Goal: Task Accomplishment & Management: Use online tool/utility

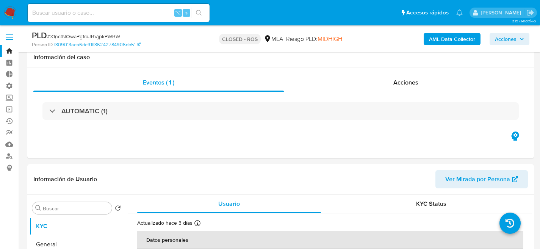
select select "10"
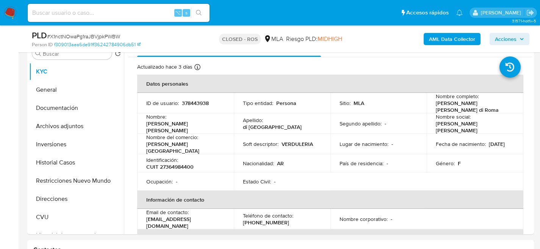
scroll to position [155, 0]
click at [14, 19] on img at bounding box center [10, 12] width 13 height 13
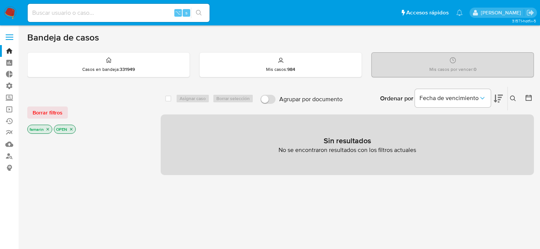
click at [127, 10] on input at bounding box center [119, 13] width 182 height 10
type input "94696007"
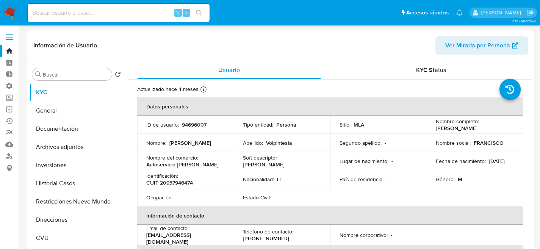
select select "10"
click at [75, 176] on button "Historial Casos" at bounding box center [73, 183] width 89 height 18
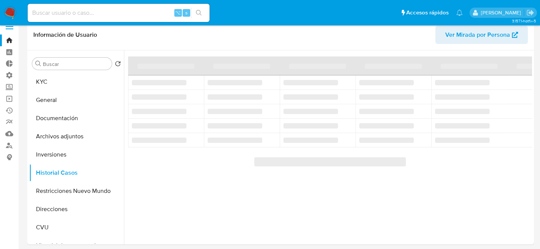
scroll to position [15, 0]
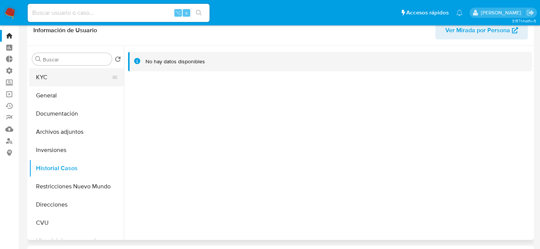
click at [56, 81] on button "KYC" at bounding box center [73, 77] width 89 height 18
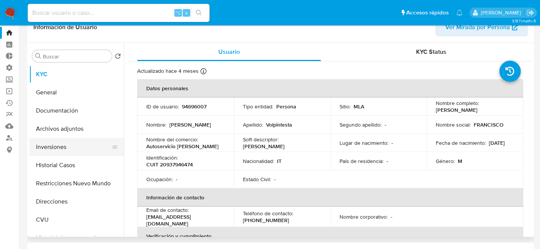
scroll to position [19, 0]
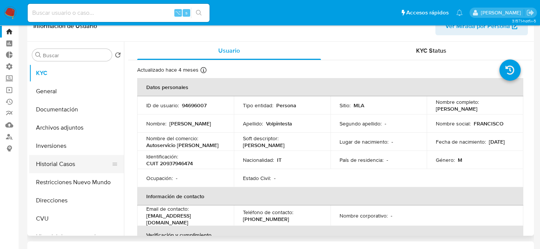
drag, startPoint x: 74, startPoint y: 151, endPoint x: 67, endPoint y: 163, distance: 13.7
click at [74, 151] on button "Inversiones" at bounding box center [76, 146] width 95 height 18
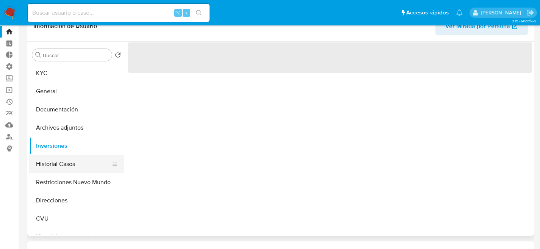
click at [67, 163] on button "Historial Casos" at bounding box center [73, 164] width 89 height 18
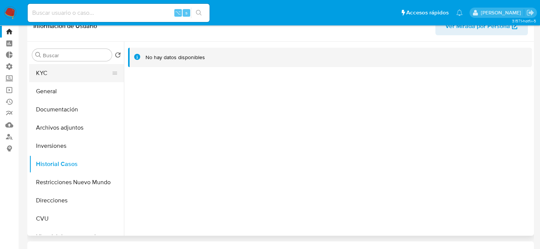
click at [52, 67] on button "KYC" at bounding box center [73, 73] width 89 height 18
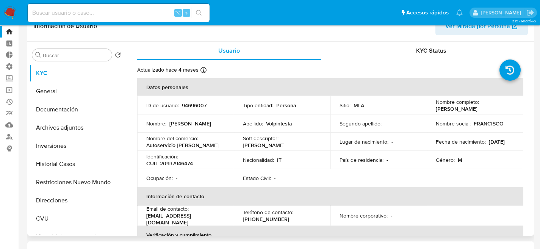
click at [187, 160] on p "CUIT 20937946474" at bounding box center [169, 163] width 47 height 7
copy p "20937946474"
click at [53, 107] on button "Documentación" at bounding box center [73, 109] width 89 height 18
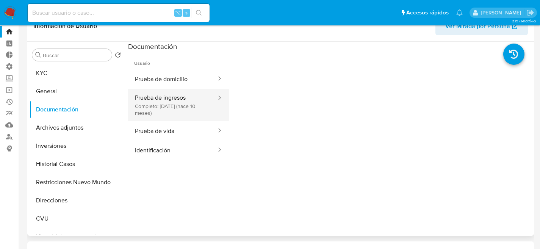
click at [152, 103] on button "Prueba de ingresos Completo: 15/11/2024 (hace 10 meses)" at bounding box center [172, 105] width 89 height 33
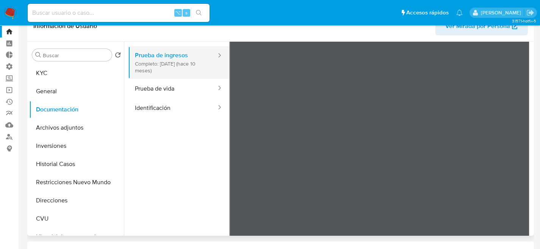
scroll to position [0, 0]
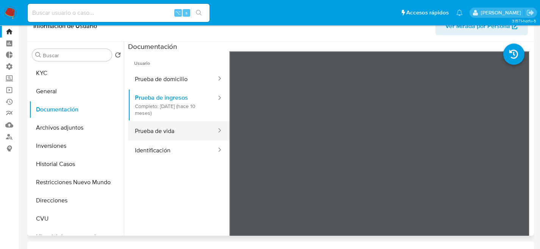
click at [155, 136] on button "Prueba de vida" at bounding box center [172, 130] width 89 height 19
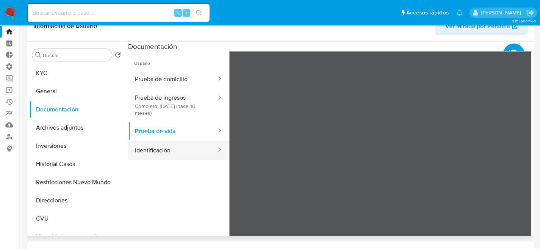
click at [156, 156] on button "Identificación" at bounding box center [172, 150] width 89 height 19
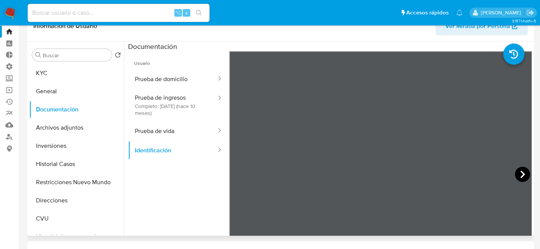
click at [523, 171] on icon at bounding box center [522, 174] width 15 height 15
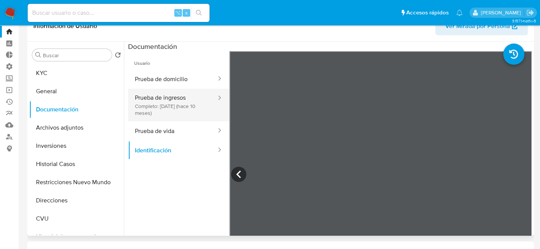
click at [171, 110] on button "Prueba de ingresos Completo: 15/11/2024 (hace 10 meses)" at bounding box center [172, 105] width 89 height 33
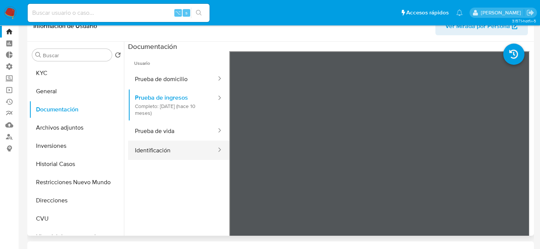
click at [188, 149] on button "Identificación" at bounding box center [172, 150] width 89 height 19
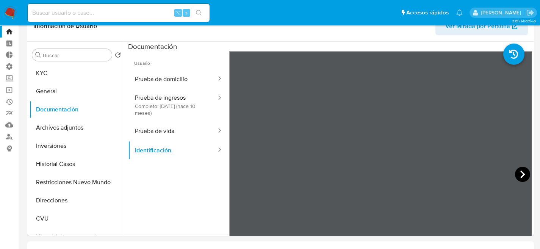
click at [523, 170] on icon at bounding box center [522, 174] width 15 height 15
click at [242, 174] on icon at bounding box center [238, 174] width 15 height 15
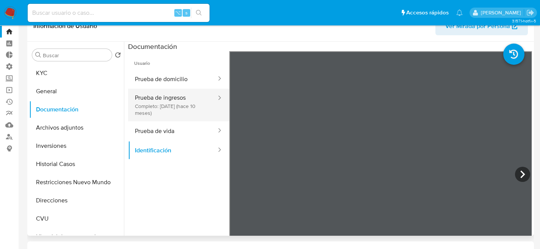
click at [190, 114] on button "Prueba de ingresos Completo: 15/11/2024 (hace 10 meses)" at bounding box center [172, 105] width 89 height 33
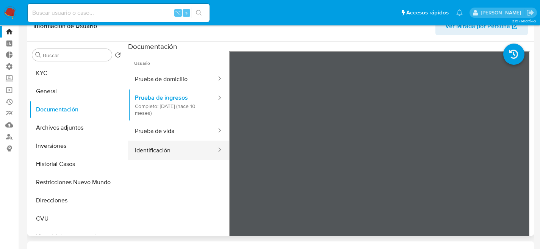
click at [190, 143] on button "Identificación" at bounding box center [172, 150] width 89 height 19
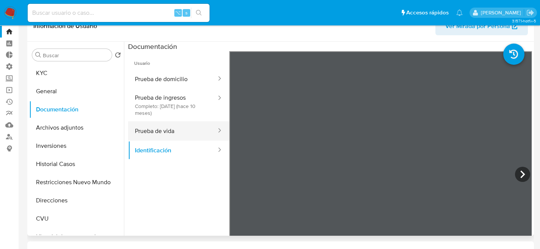
click at [189, 132] on button "Prueba de vida" at bounding box center [172, 130] width 89 height 19
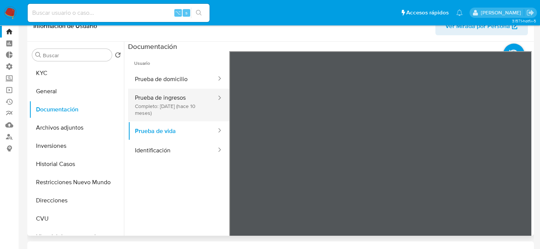
click at [185, 119] on button "Prueba de ingresos Completo: 15/11/2024 (hace 10 meses)" at bounding box center [172, 105] width 89 height 33
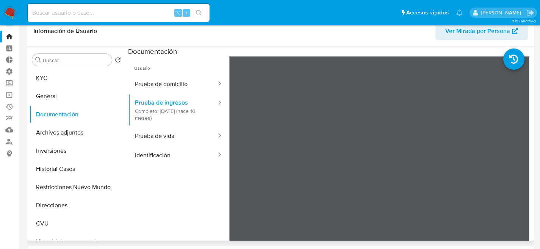
scroll to position [16, 0]
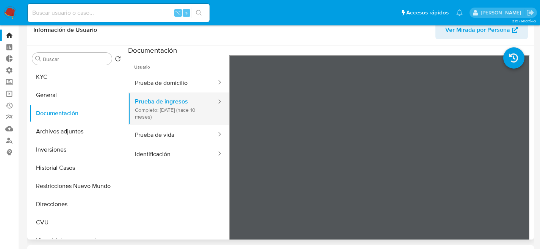
click at [145, 95] on button "Prueba de ingresos Completo: 15/11/2024 (hace 10 meses)" at bounding box center [172, 109] width 89 height 33
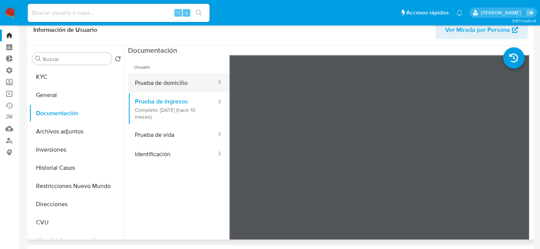
click at [147, 89] on button "Prueba de domicilio" at bounding box center [172, 82] width 89 height 19
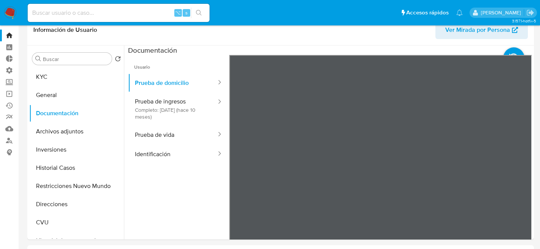
click at [75, 77] on button "KYC" at bounding box center [73, 77] width 89 height 18
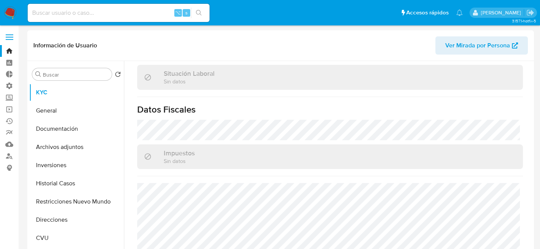
scroll to position [399, 0]
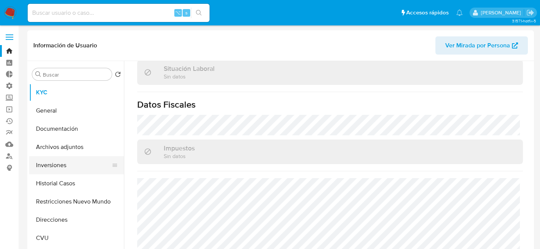
click at [61, 162] on button "Inversiones" at bounding box center [73, 165] width 89 height 18
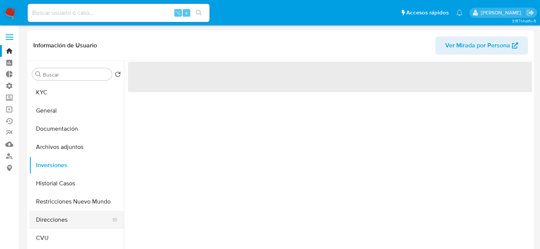
click at [52, 220] on button "Direcciones" at bounding box center [73, 220] width 89 height 18
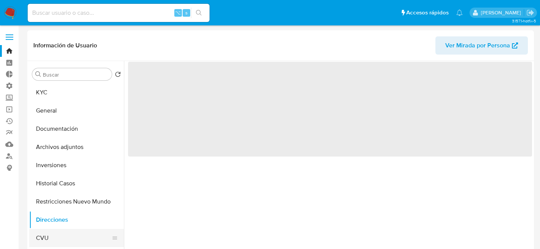
click at [69, 230] on button "CVU" at bounding box center [73, 238] width 89 height 18
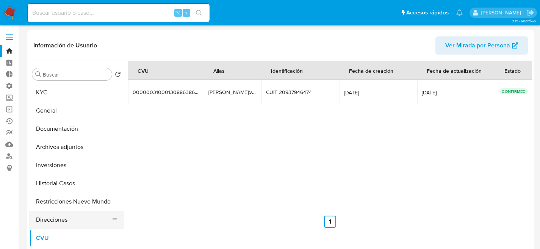
click at [49, 217] on button "Direcciones" at bounding box center [73, 220] width 89 height 18
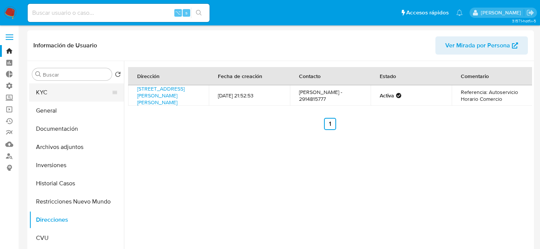
click at [70, 93] on button "KYC" at bounding box center [73, 92] width 89 height 18
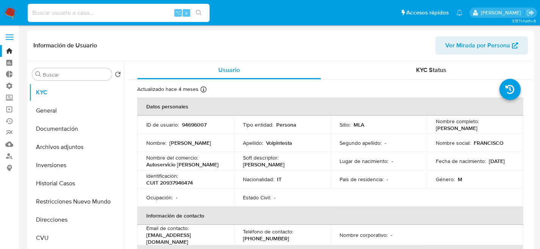
click at [100, 14] on input at bounding box center [119, 13] width 182 height 10
paste input "74972306"
type input "74972306"
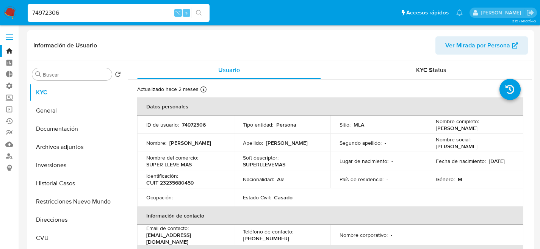
select select "10"
click at [60, 185] on button "Historial Casos" at bounding box center [73, 183] width 89 height 18
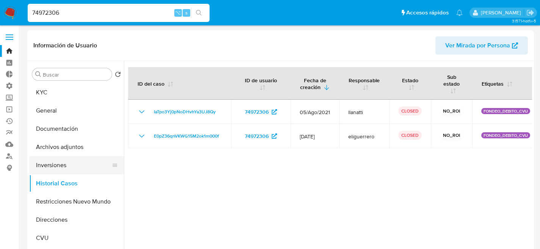
click at [71, 173] on button "Inversiones" at bounding box center [73, 165] width 89 height 18
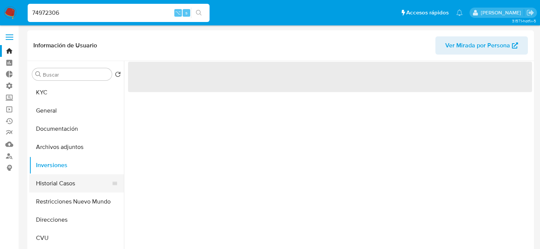
click at [69, 192] on button "Historial Casos" at bounding box center [73, 183] width 89 height 18
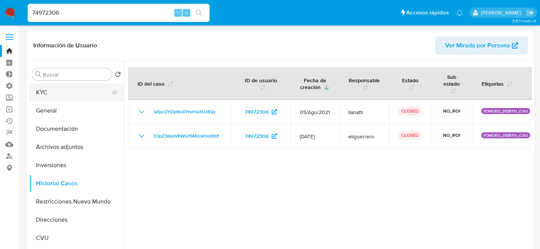
click at [75, 96] on button "KYC" at bounding box center [73, 92] width 89 height 18
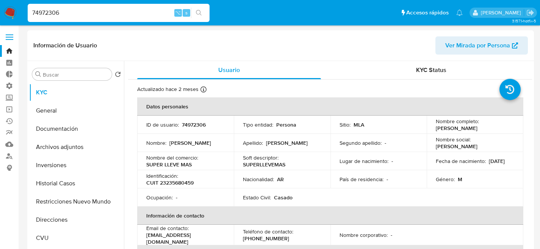
click at [180, 188] on td "Ocupación : -" at bounding box center [185, 197] width 97 height 18
click at [180, 184] on p "CUIT 23235680459" at bounding box center [169, 182] width 47 height 7
copy p "23235680459"
click at [61, 123] on button "Documentación" at bounding box center [73, 129] width 89 height 18
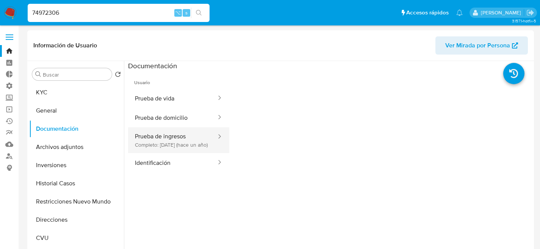
click at [154, 140] on button "Prueba de ingresos Completo: 13/10/2024 (hace un año)" at bounding box center [172, 140] width 89 height 26
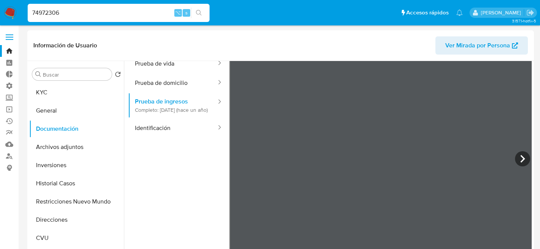
scroll to position [64, 0]
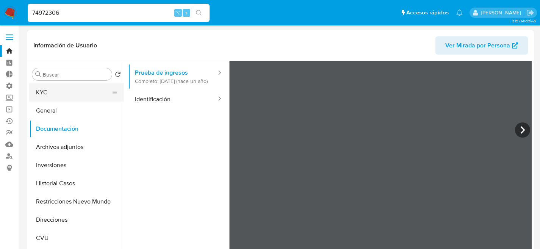
click at [49, 97] on button "KYC" at bounding box center [73, 92] width 89 height 18
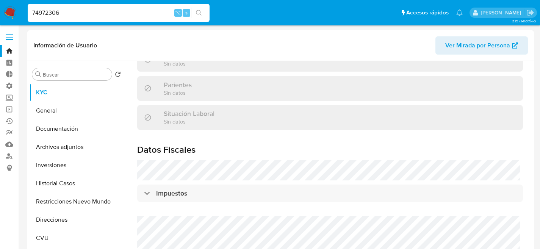
scroll to position [355, 0]
click at [49, 224] on button "Direcciones" at bounding box center [73, 220] width 89 height 18
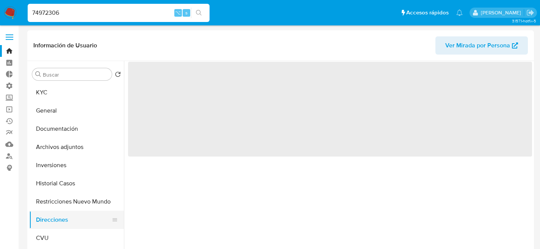
scroll to position [0, 0]
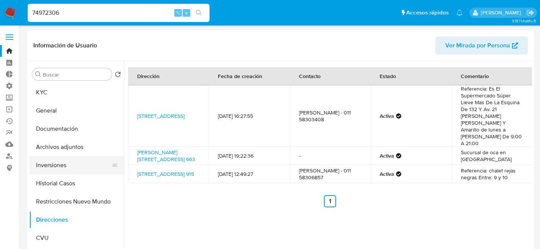
click at [64, 170] on button "Inversiones" at bounding box center [73, 165] width 89 height 18
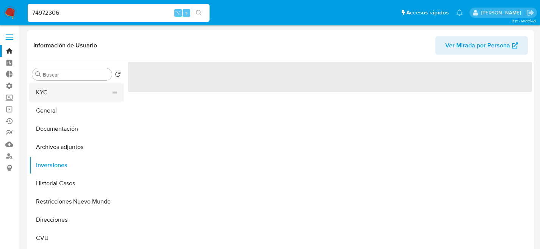
click at [68, 85] on button "KYC" at bounding box center [73, 92] width 89 height 18
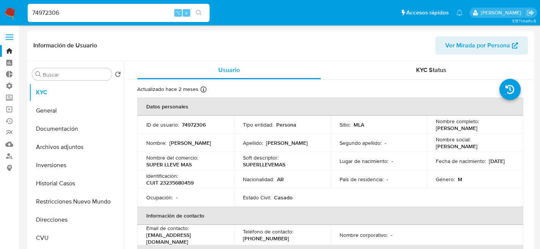
click at [135, 7] on div "74972306 ⌥ s" at bounding box center [119, 13] width 182 height 18
click at [134, 7] on div "74972306 ⌥ s" at bounding box center [119, 13] width 182 height 18
click at [136, 11] on input "74972306" at bounding box center [119, 13] width 182 height 10
paste input "362205027"
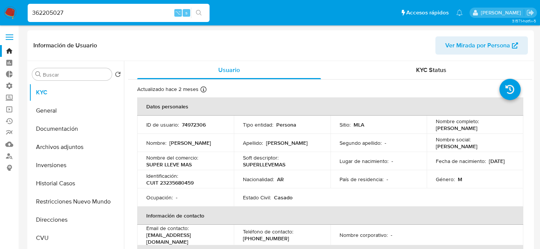
type input "362205027"
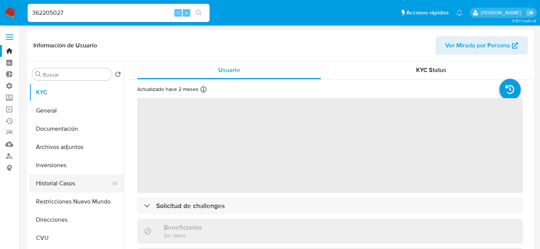
click at [60, 184] on button "Historial Casos" at bounding box center [73, 183] width 89 height 18
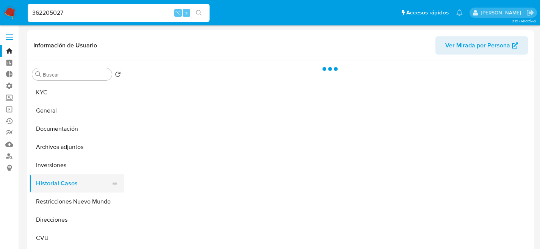
select select "10"
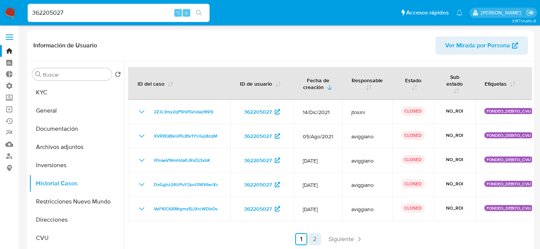
click at [313, 242] on link "2" at bounding box center [315, 239] width 12 height 12
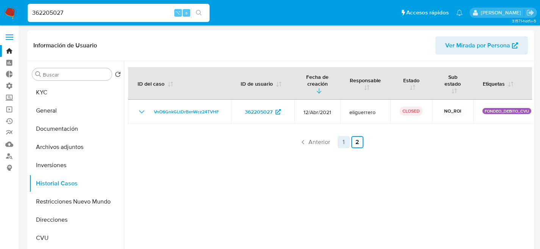
click at [339, 140] on link "1" at bounding box center [344, 142] width 12 height 12
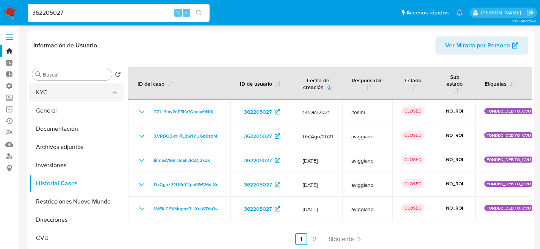
click at [58, 93] on button "KYC" at bounding box center [73, 92] width 89 height 18
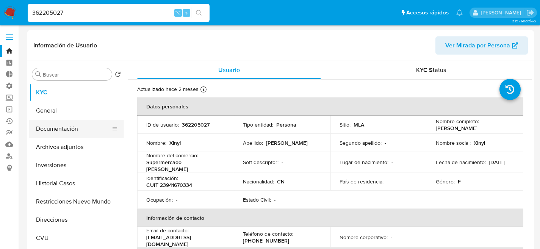
click at [63, 129] on button "Documentación" at bounding box center [73, 129] width 89 height 18
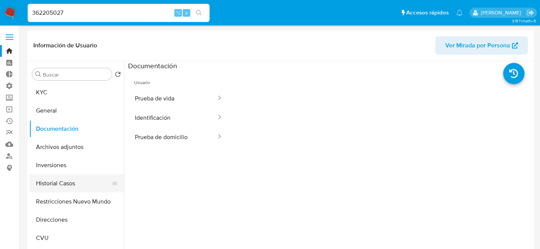
click at [88, 180] on button "Historial Casos" at bounding box center [73, 183] width 89 height 18
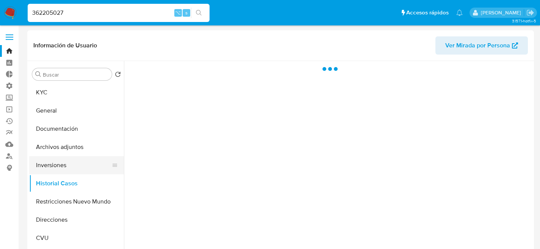
click at [66, 158] on button "Inversiones" at bounding box center [73, 165] width 89 height 18
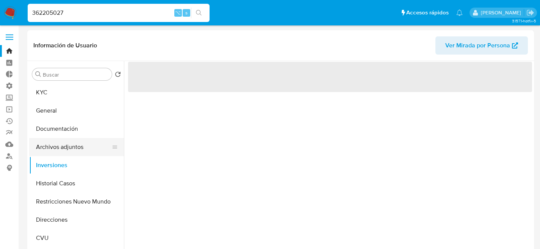
click at [69, 144] on button "Archivos adjuntos" at bounding box center [73, 147] width 89 height 18
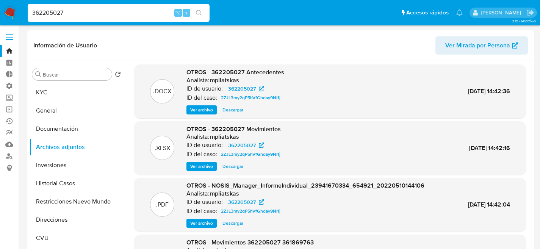
scroll to position [3, 0]
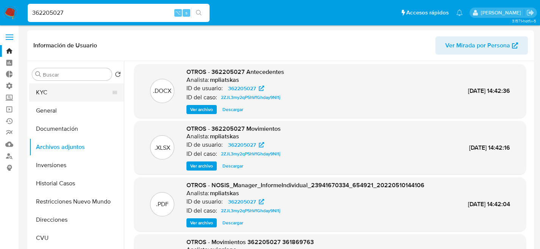
click at [61, 93] on button "KYC" at bounding box center [73, 92] width 89 height 18
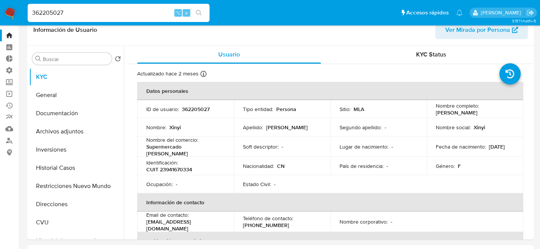
scroll to position [10, 0]
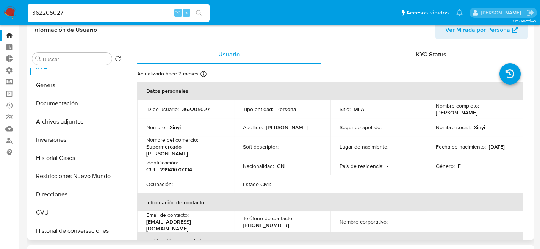
click at [188, 167] on p "CUIT 23941670334" at bounding box center [169, 169] width 46 height 7
copy p "23941670334"
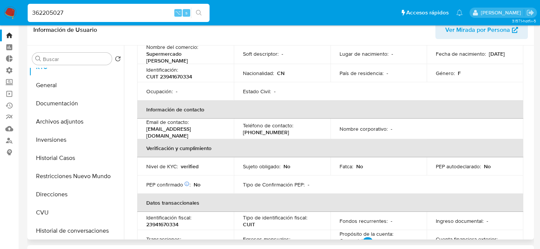
scroll to position [0, 0]
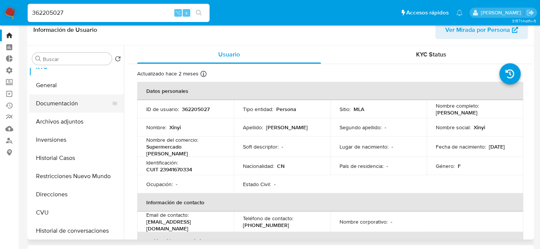
click at [73, 108] on button "Documentación" at bounding box center [73, 103] width 89 height 18
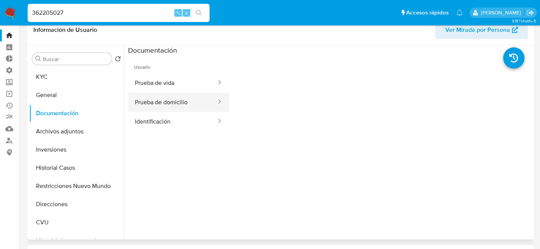
click at [161, 99] on button "Prueba de domicilio" at bounding box center [172, 102] width 89 height 19
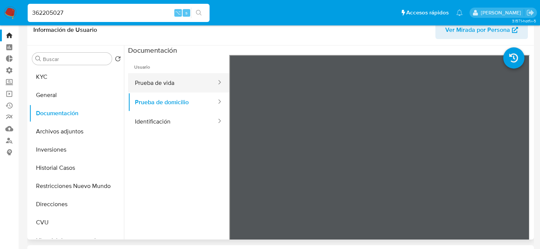
click at [168, 83] on button "Prueba de vida" at bounding box center [172, 82] width 89 height 19
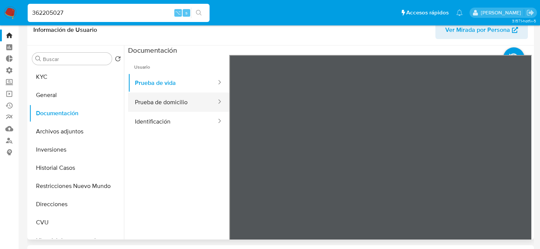
click at [169, 107] on button "Prueba de domicilio" at bounding box center [172, 102] width 89 height 19
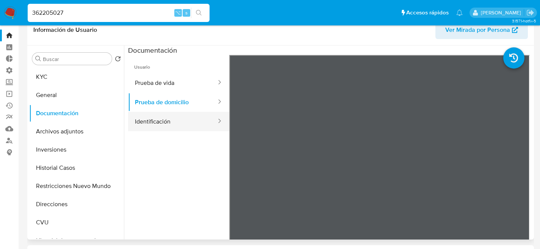
click at [169, 125] on button "Identificación" at bounding box center [172, 121] width 89 height 19
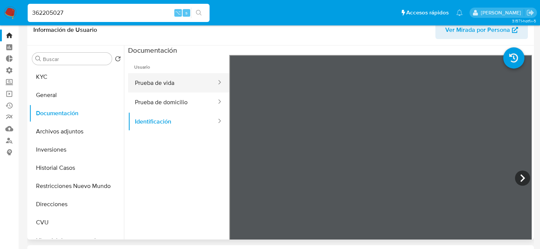
click at [149, 86] on button "Prueba de vida" at bounding box center [172, 82] width 89 height 19
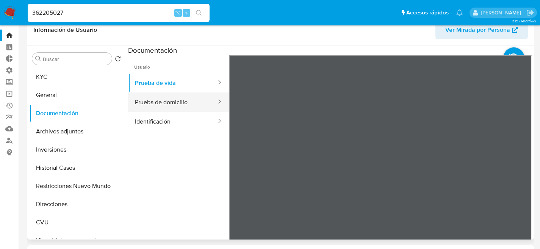
click at [190, 97] on button "Prueba de domicilio" at bounding box center [172, 102] width 89 height 19
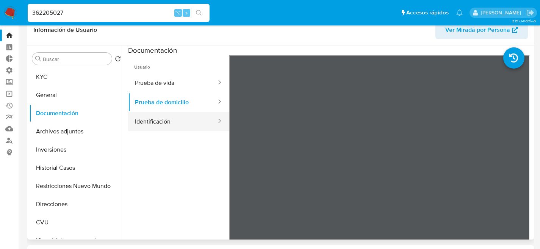
click at [184, 116] on button "Identificación" at bounding box center [172, 121] width 89 height 19
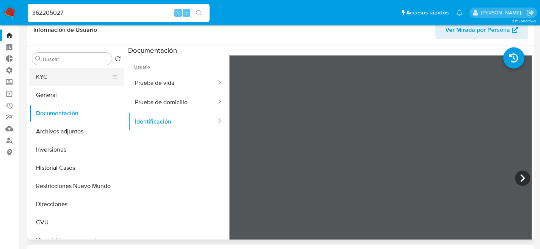
click at [53, 78] on button "KYC" at bounding box center [73, 77] width 89 height 18
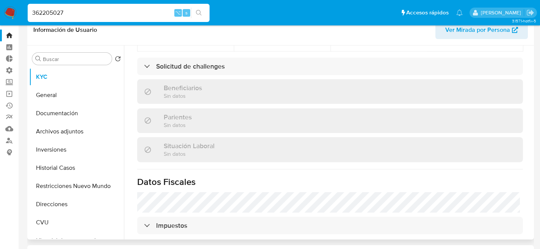
scroll to position [347, 0]
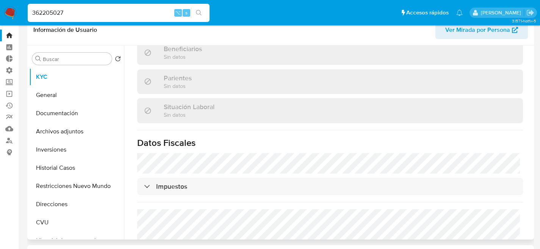
click at [225, 201] on div "Actualizado hace 2 meses Creado: 15/03/2020 18:52:45 Actualizado: 05/07/2025 00…" at bounding box center [330, 12] width 404 height 591
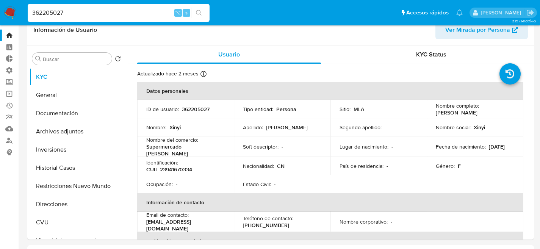
click at [153, 15] on input "362205027" at bounding box center [119, 13] width 182 height 10
click at [152, 15] on input "362205027" at bounding box center [119, 13] width 182 height 10
paste input "56519032"
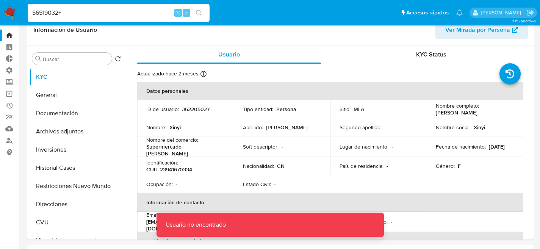
click at [152, 15] on input "56519032+" at bounding box center [119, 13] width 182 height 10
type input "56519032"
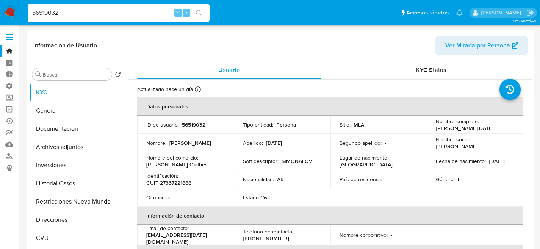
select select "10"
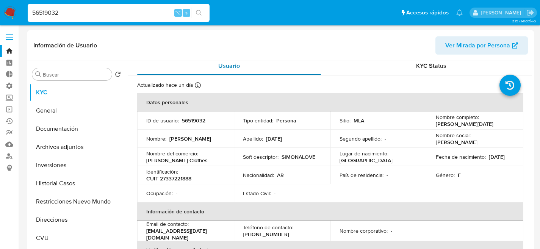
scroll to position [5, 0]
click at [57, 169] on button "Inversiones" at bounding box center [73, 165] width 89 height 18
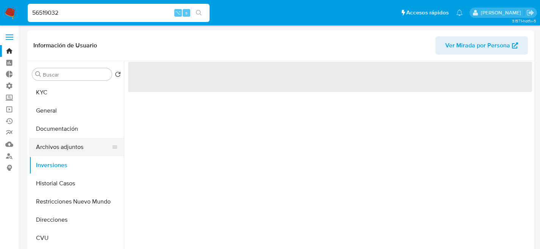
scroll to position [0, 0]
click at [63, 151] on button "Archivos adjuntos" at bounding box center [73, 147] width 89 height 18
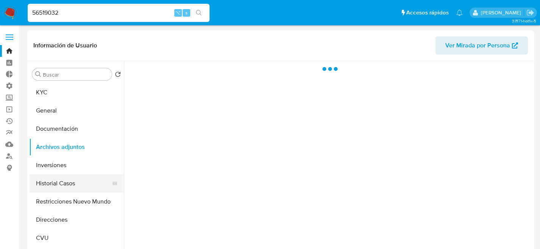
click at [59, 177] on button "Historial Casos" at bounding box center [73, 183] width 89 height 18
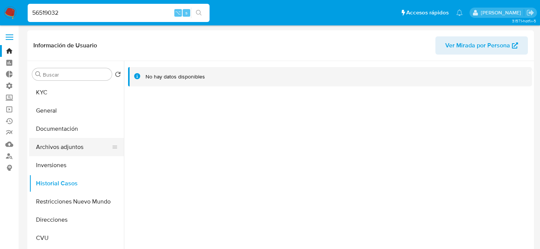
click at [57, 148] on button "Archivos adjuntos" at bounding box center [73, 147] width 89 height 18
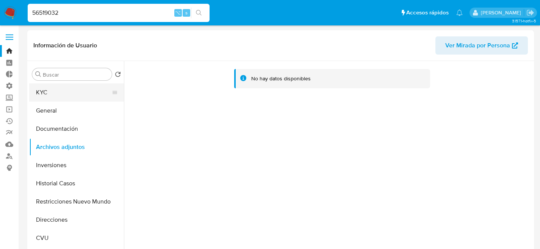
click at [61, 98] on button "KYC" at bounding box center [73, 92] width 89 height 18
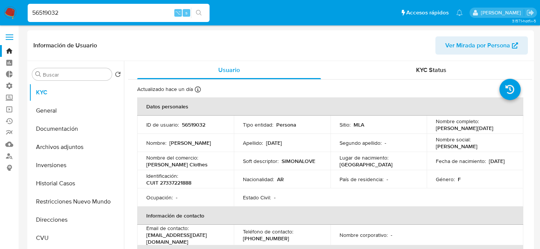
click at [176, 182] on p "CUIT 27337221888" at bounding box center [168, 182] width 45 height 7
copy p "27337221888"
click at [61, 175] on button "Historial Casos" at bounding box center [73, 183] width 89 height 18
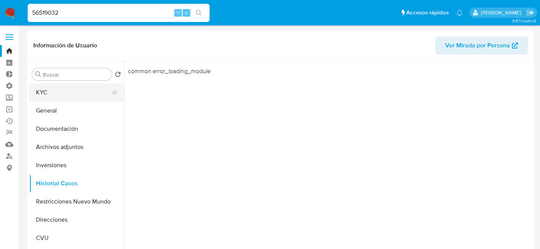
click at [74, 90] on button "KYC" at bounding box center [73, 92] width 89 height 18
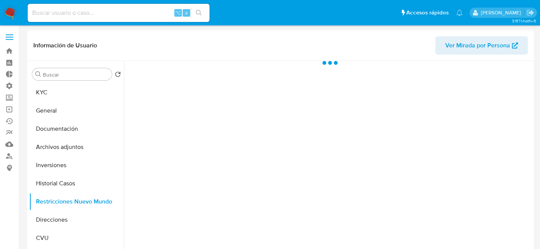
select select "10"
click at [54, 239] on button "CVU" at bounding box center [76, 238] width 95 height 18
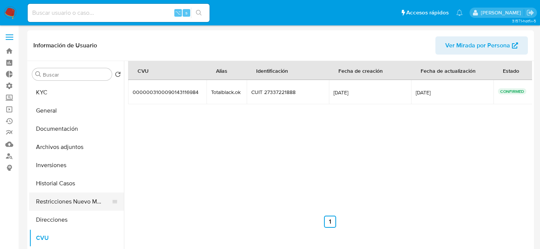
click at [64, 198] on button "Restricciones Nuevo Mundo" at bounding box center [73, 202] width 89 height 18
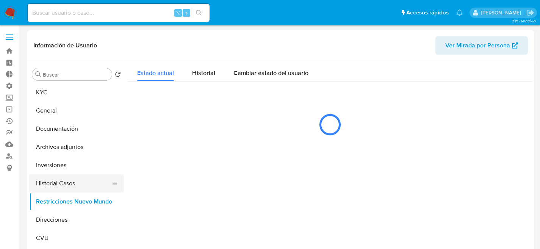
click at [68, 188] on button "Historial Casos" at bounding box center [73, 183] width 89 height 18
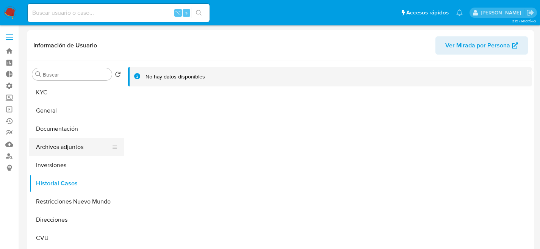
click at [78, 155] on button "Archivos adjuntos" at bounding box center [73, 147] width 89 height 18
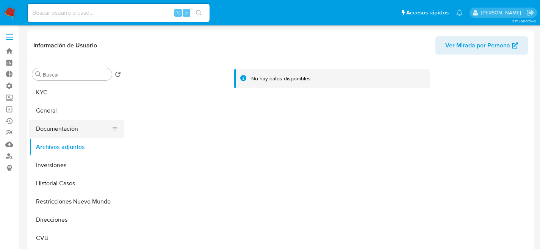
click at [38, 130] on button "Documentación" at bounding box center [73, 129] width 89 height 18
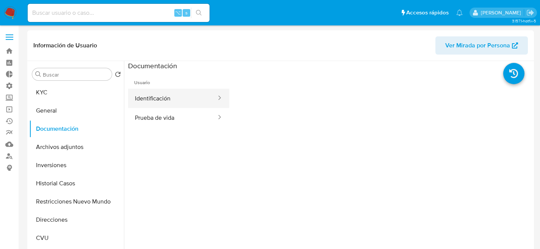
click at [173, 104] on button "Identificación" at bounding box center [172, 98] width 89 height 19
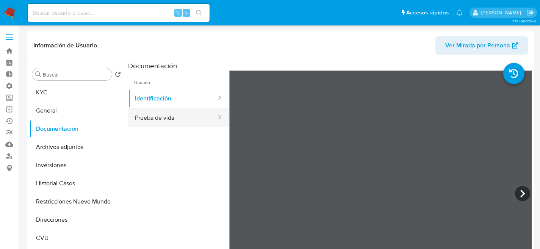
click at [177, 115] on button "Prueba de vida" at bounding box center [172, 117] width 89 height 19
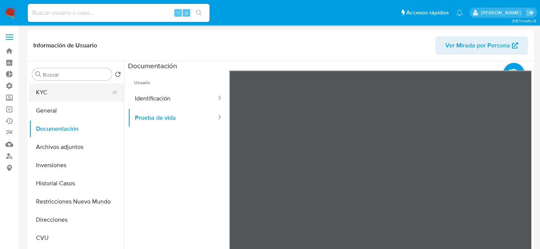
click at [85, 85] on button "KYC" at bounding box center [73, 92] width 89 height 18
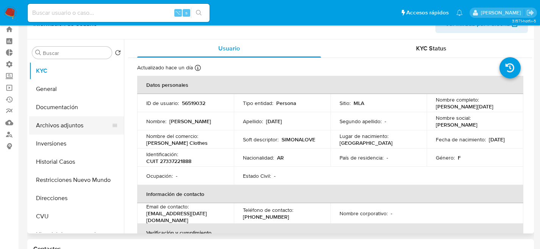
click at [82, 128] on button "Archivos adjuntos" at bounding box center [73, 125] width 89 height 18
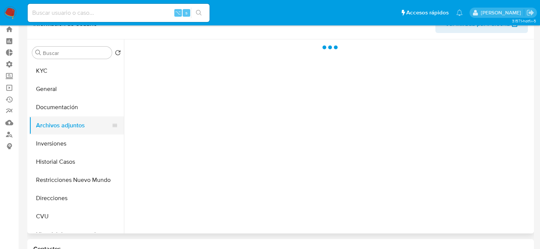
click at [73, 118] on button "Archivos adjuntos" at bounding box center [73, 125] width 89 height 18
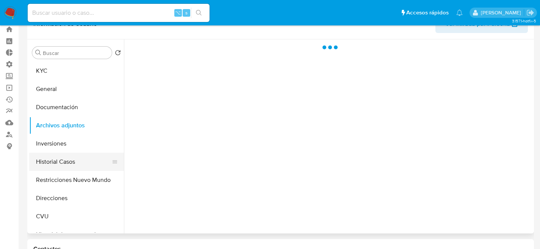
click at [67, 162] on button "Historial Casos" at bounding box center [73, 162] width 89 height 18
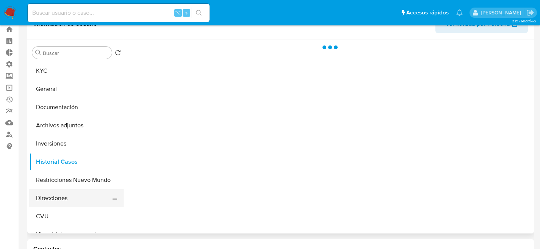
click at [72, 199] on button "Direcciones" at bounding box center [73, 198] width 89 height 18
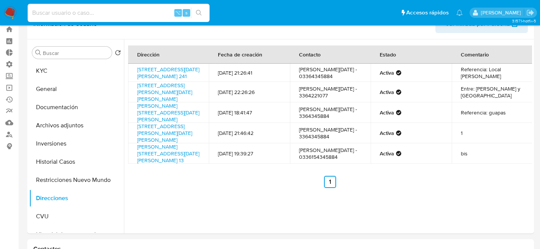
click at [96, 12] on input at bounding box center [119, 13] width 182 height 10
paste input "1795969810"
type input "1795969810"
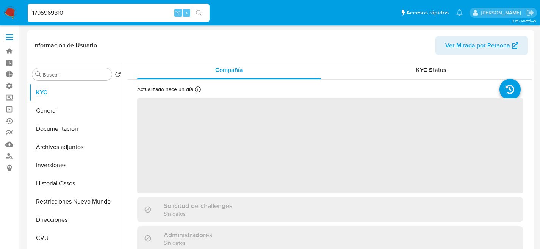
select select "10"
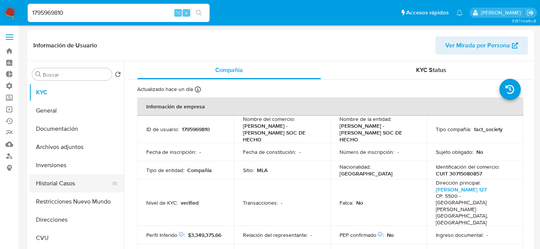
click at [61, 191] on button "Historial Casos" at bounding box center [73, 183] width 89 height 18
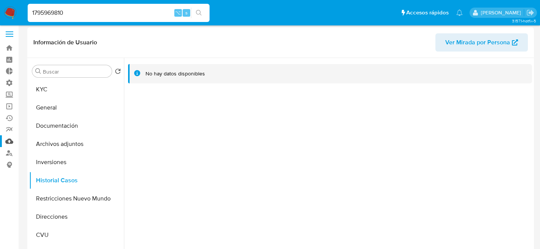
scroll to position [5, 0]
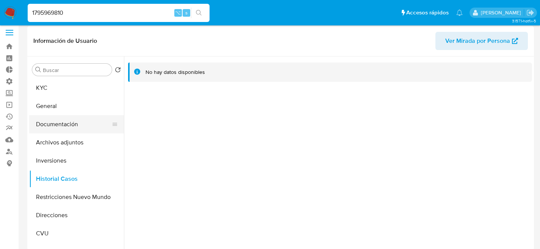
click at [60, 127] on button "Documentación" at bounding box center [73, 124] width 89 height 18
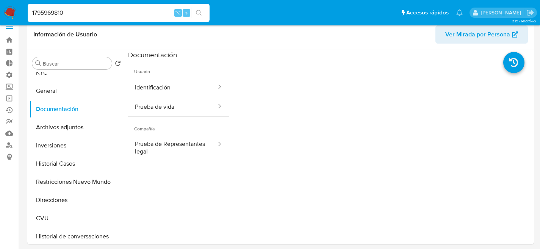
scroll to position [17, 0]
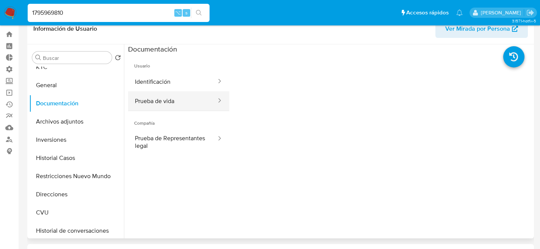
click at [168, 96] on button "Prueba de vida" at bounding box center [172, 100] width 89 height 19
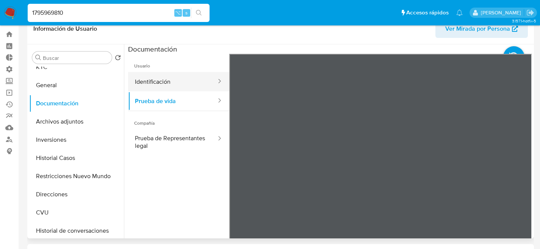
click at [175, 89] on button "Identificación" at bounding box center [172, 81] width 89 height 19
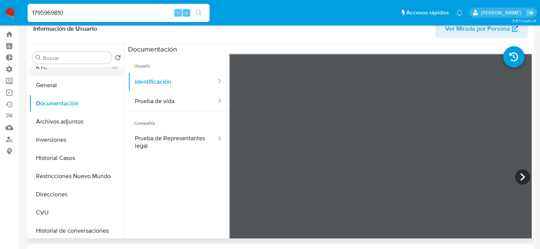
click at [47, 74] on button "KYC" at bounding box center [73, 67] width 89 height 18
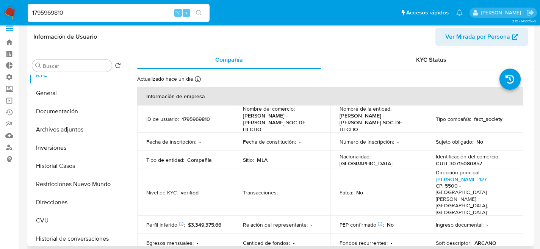
scroll to position [10, 0]
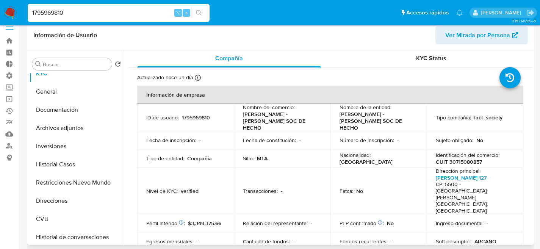
click at [458, 158] on p "CUIT 30715080857" at bounding box center [459, 161] width 46 height 7
click at [459, 158] on p "CUIT 30715080857" at bounding box center [459, 161] width 46 height 7
copy p "30715080857"
click at [286, 141] on td "Fecha de constitución : -" at bounding box center [282, 140] width 97 height 18
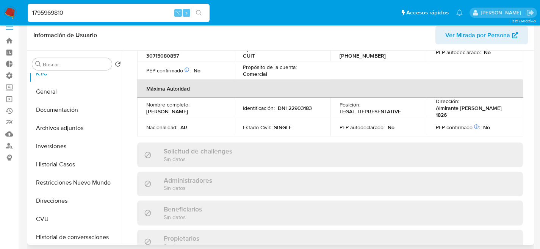
scroll to position [527, 0]
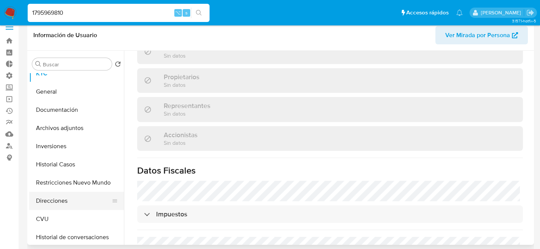
click at [32, 203] on button "Direcciones" at bounding box center [73, 201] width 89 height 18
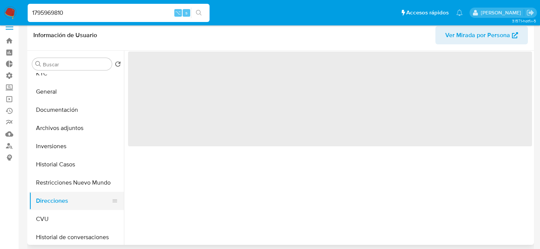
scroll to position [0, 0]
click at [42, 212] on button "CVU" at bounding box center [73, 219] width 89 height 18
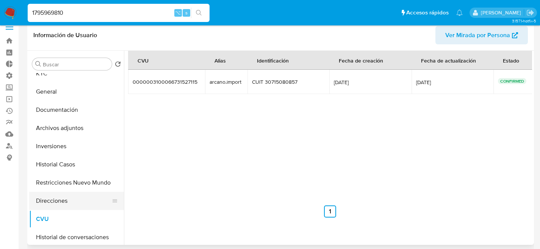
click at [47, 206] on button "Direcciones" at bounding box center [73, 201] width 89 height 18
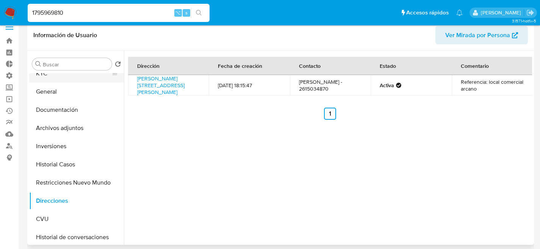
click at [52, 80] on button "KYC" at bounding box center [73, 73] width 89 height 18
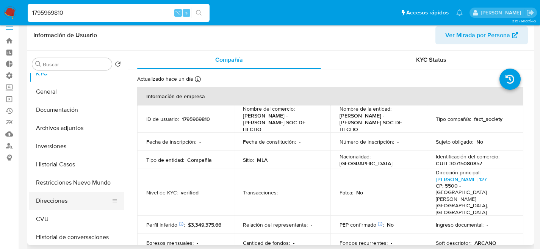
click at [68, 207] on button "Direcciones" at bounding box center [73, 201] width 89 height 18
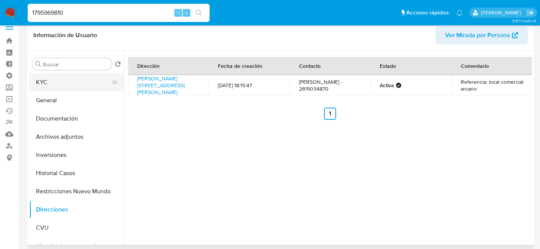
click at [60, 86] on button "KYC" at bounding box center [73, 82] width 89 height 18
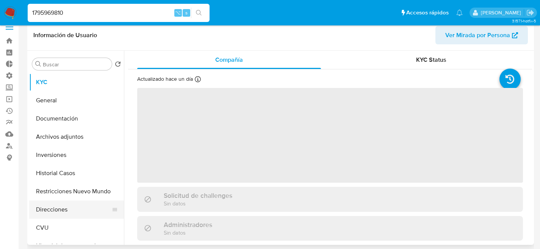
click at [44, 210] on button "Direcciones" at bounding box center [73, 210] width 89 height 18
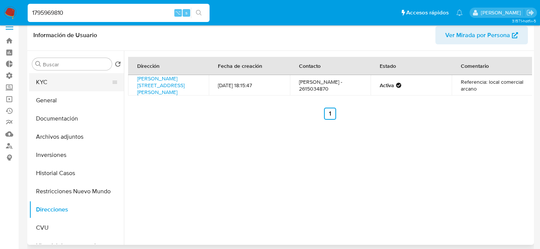
click at [56, 89] on button "KYC" at bounding box center [73, 82] width 89 height 18
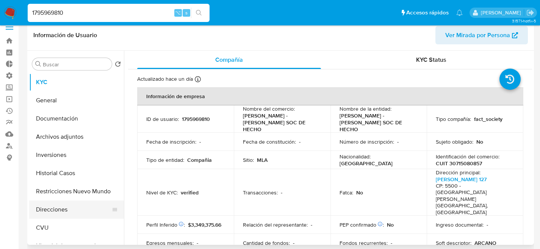
click at [50, 207] on button "Direcciones" at bounding box center [73, 210] width 89 height 18
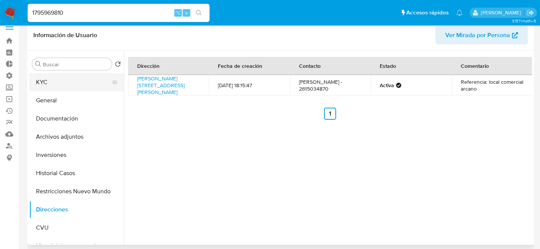
click at [53, 80] on button "KYC" at bounding box center [73, 82] width 89 height 18
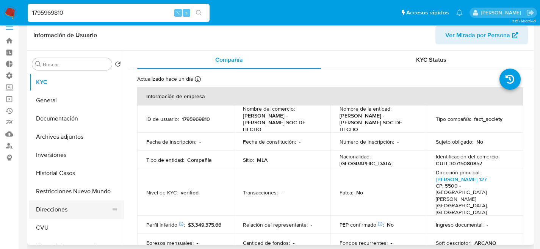
click at [56, 210] on button "Direcciones" at bounding box center [73, 210] width 89 height 18
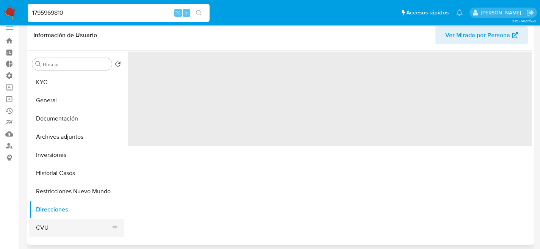
click at [53, 223] on button "CVU" at bounding box center [73, 228] width 89 height 18
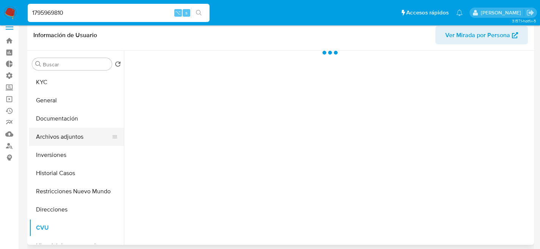
scroll to position [9, 0]
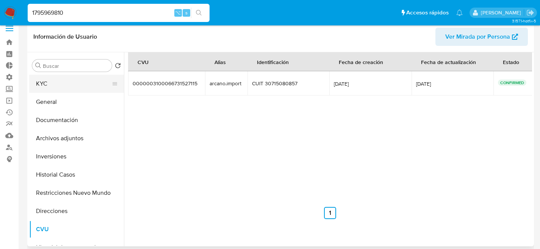
click at [61, 77] on button "KYC" at bounding box center [73, 84] width 89 height 18
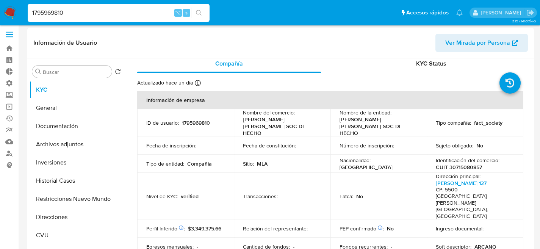
scroll to position [0, 0]
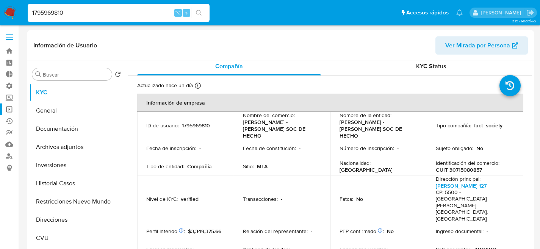
click at [7, 108] on link "Operaciones masivas" at bounding box center [45, 110] width 90 height 12
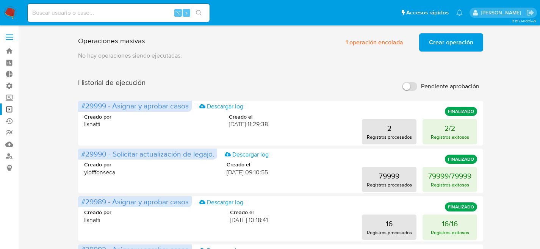
click at [455, 41] on span "Crear operación" at bounding box center [451, 42] width 44 height 17
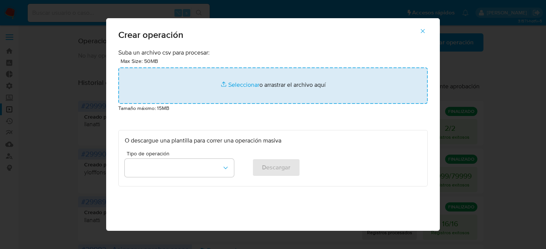
click at [263, 78] on input "file" at bounding box center [272, 85] width 309 height 36
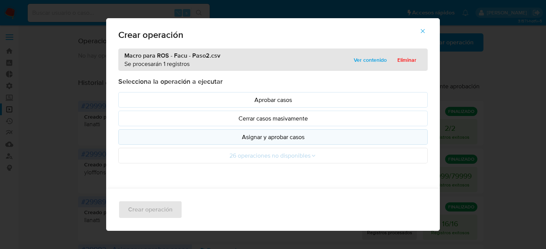
click at [207, 140] on p "Asignar y aprobar casos" at bounding box center [273, 137] width 297 height 9
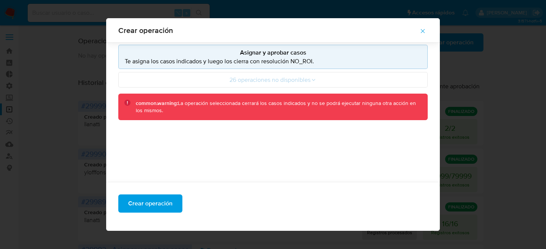
scroll to position [79, 0]
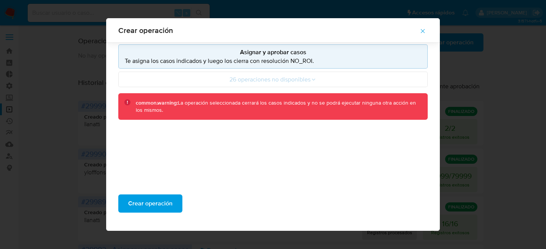
click at [142, 218] on div "Crear operación" at bounding box center [273, 206] width 334 height 49
click at [152, 207] on span "Crear operación" at bounding box center [150, 203] width 44 height 17
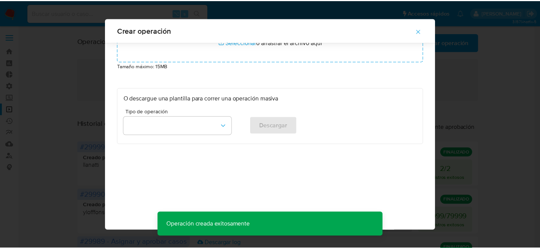
scroll to position [36, 0]
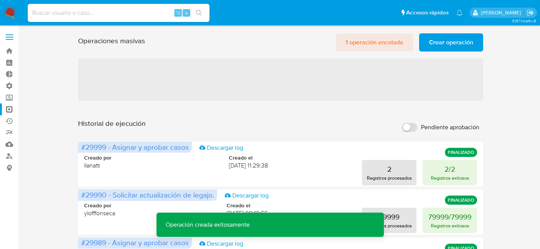
click at [350, 44] on span "1 operación encolada" at bounding box center [375, 42] width 58 height 17
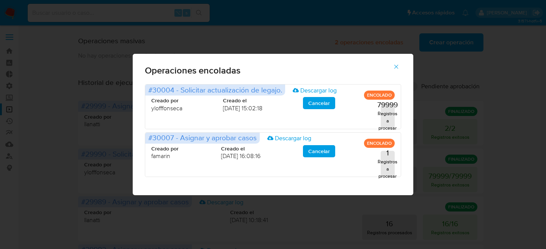
click at [400, 64] on icon "button" at bounding box center [396, 66] width 7 height 7
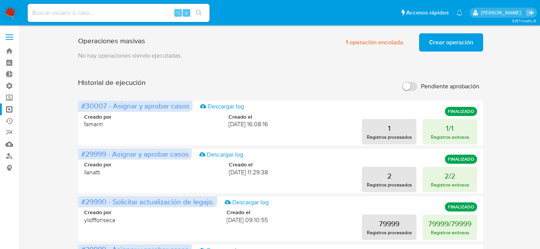
click at [453, 45] on span "Crear operación" at bounding box center [451, 42] width 44 height 17
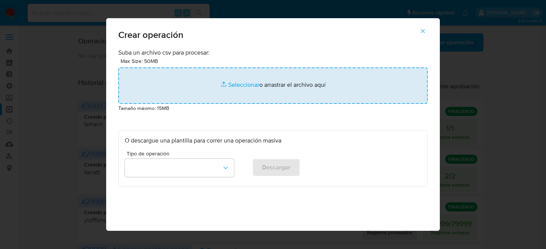
click at [225, 92] on input "file" at bounding box center [272, 85] width 309 height 36
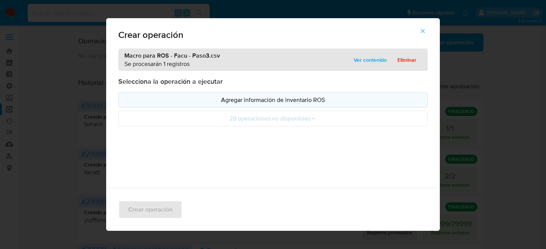
click at [255, 91] on div "Selecciona la operación a ejecutar Agregar información de inventario ROS 28 ope…" at bounding box center [272, 101] width 309 height 49
click at [259, 100] on p "Agregar información de inventario ROS" at bounding box center [273, 100] width 297 height 9
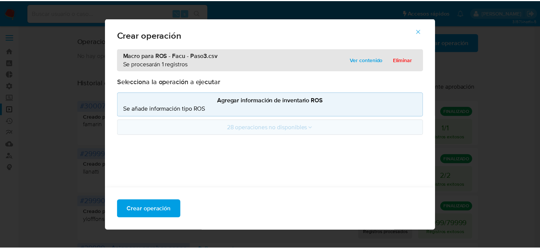
scroll to position [13, 0]
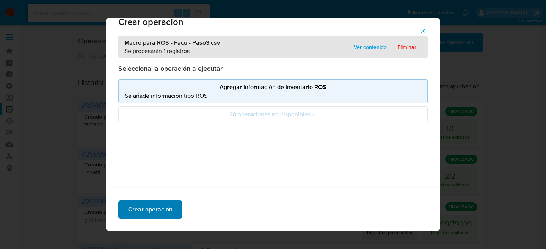
click at [151, 202] on span "Crear operación" at bounding box center [150, 209] width 44 height 17
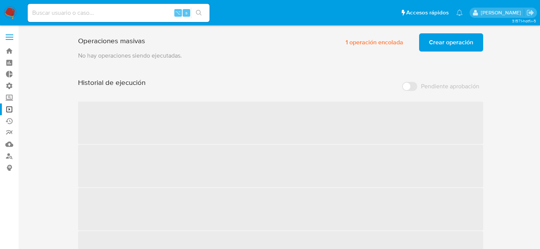
click at [457, 41] on span "Crear operación" at bounding box center [451, 42] width 44 height 17
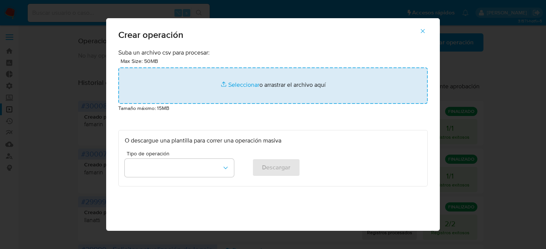
click at [161, 83] on input "file" at bounding box center [272, 85] width 309 height 36
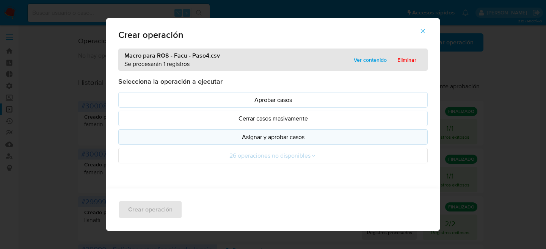
click at [333, 137] on p "Asignar y aprobar casos" at bounding box center [273, 137] width 297 height 9
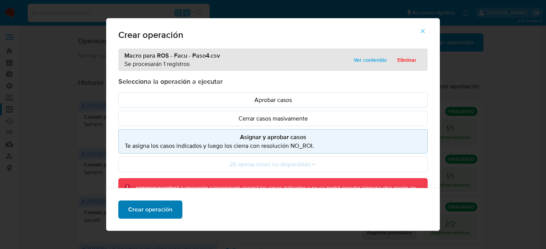
click at [168, 204] on span "Crear operación" at bounding box center [150, 209] width 44 height 17
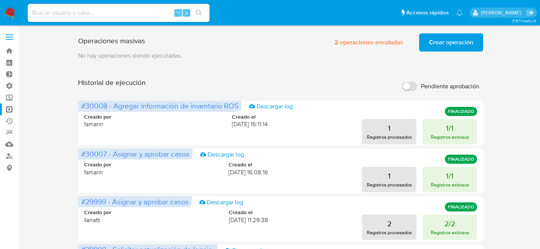
click at [13, 13] on img at bounding box center [10, 12] width 13 height 13
